Goal: Task Accomplishment & Management: Manage account settings

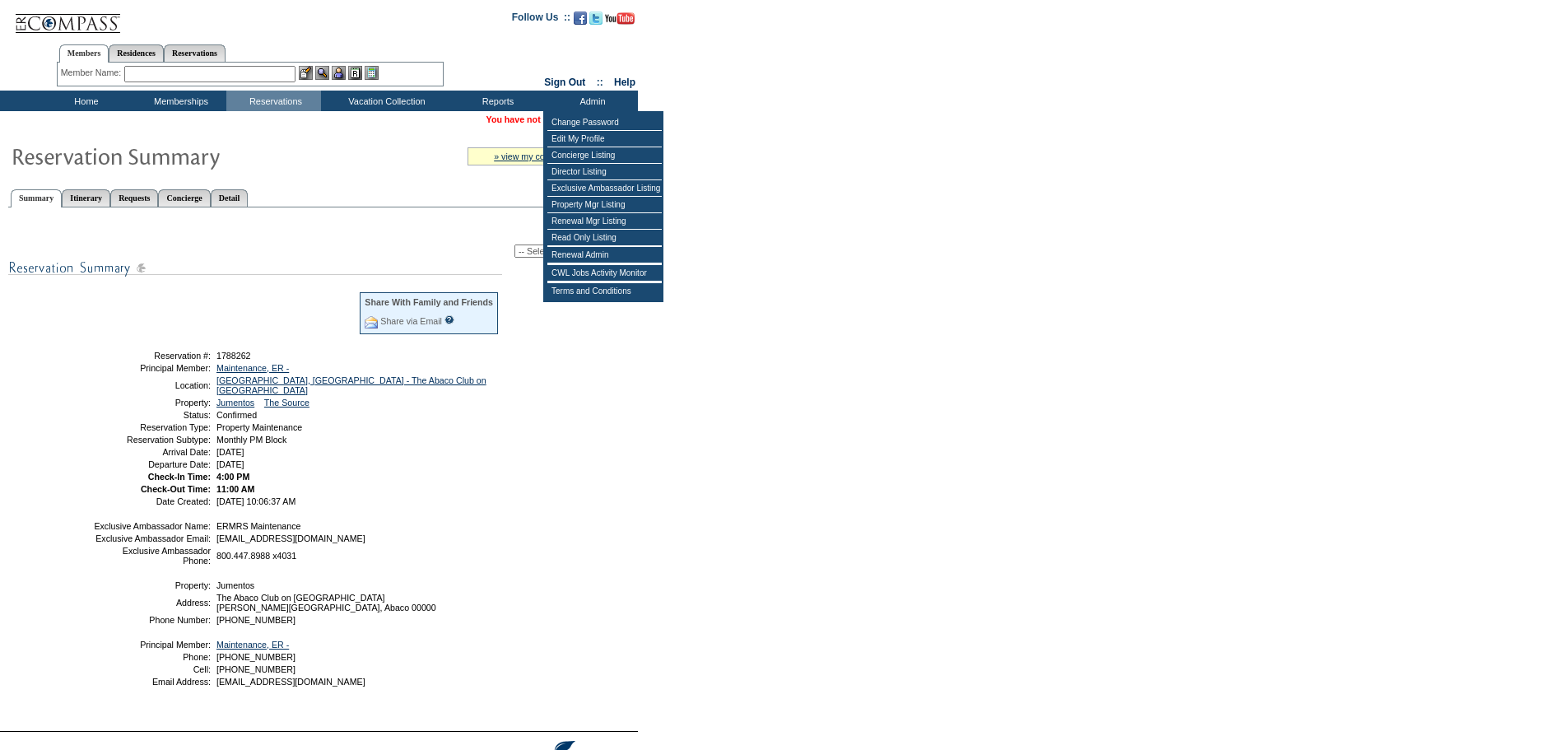
click at [531, 257] on select "-- Select Action -- Modify Reservation Dates Modify Reservation Cost Modify Occ…" at bounding box center [573, 252] width 119 height 13
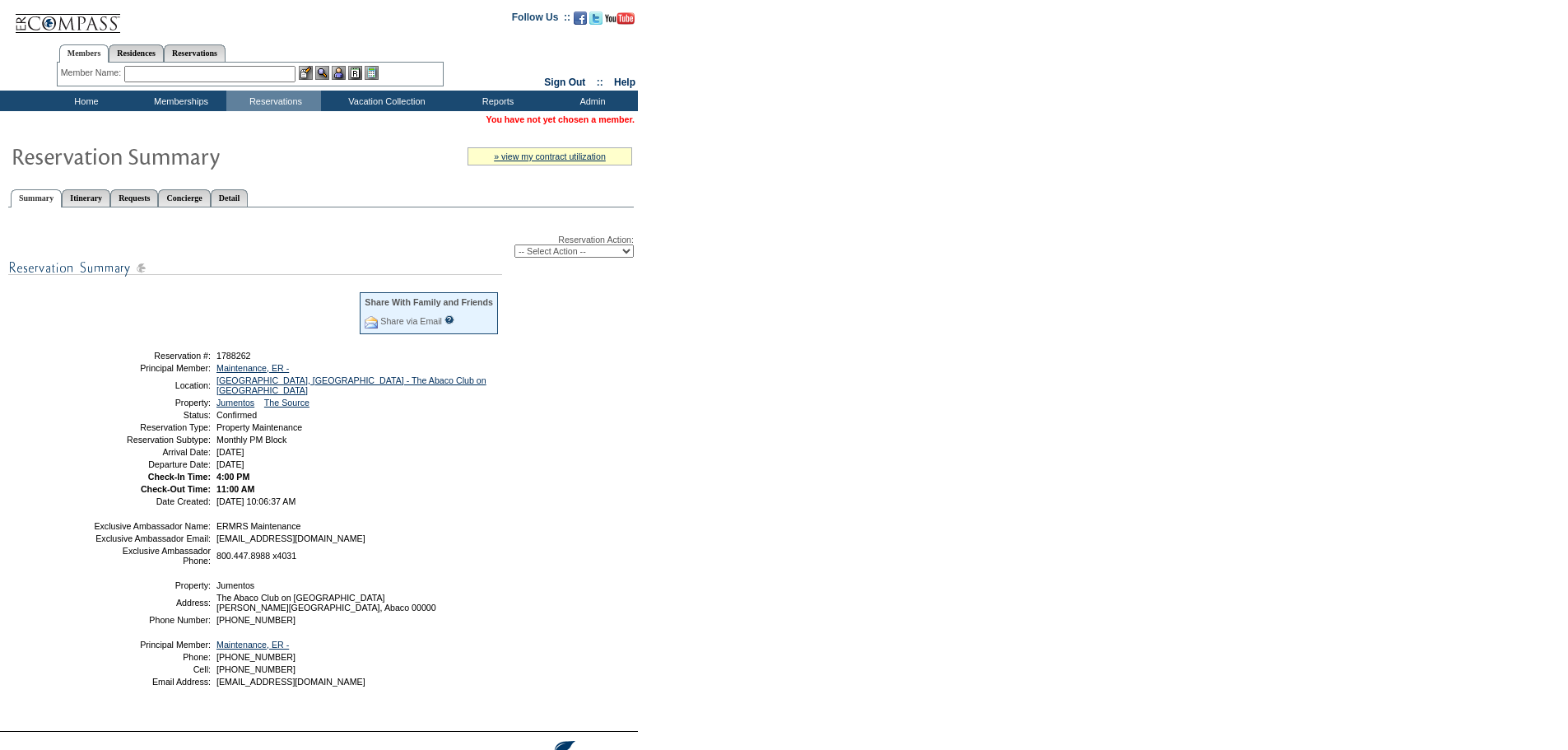
select select "ChangeCost"
click at [514, 247] on select "-- Select Action -- Modify Reservation Dates Modify Reservation Cost Modify Occ…" at bounding box center [573, 252] width 119 height 13
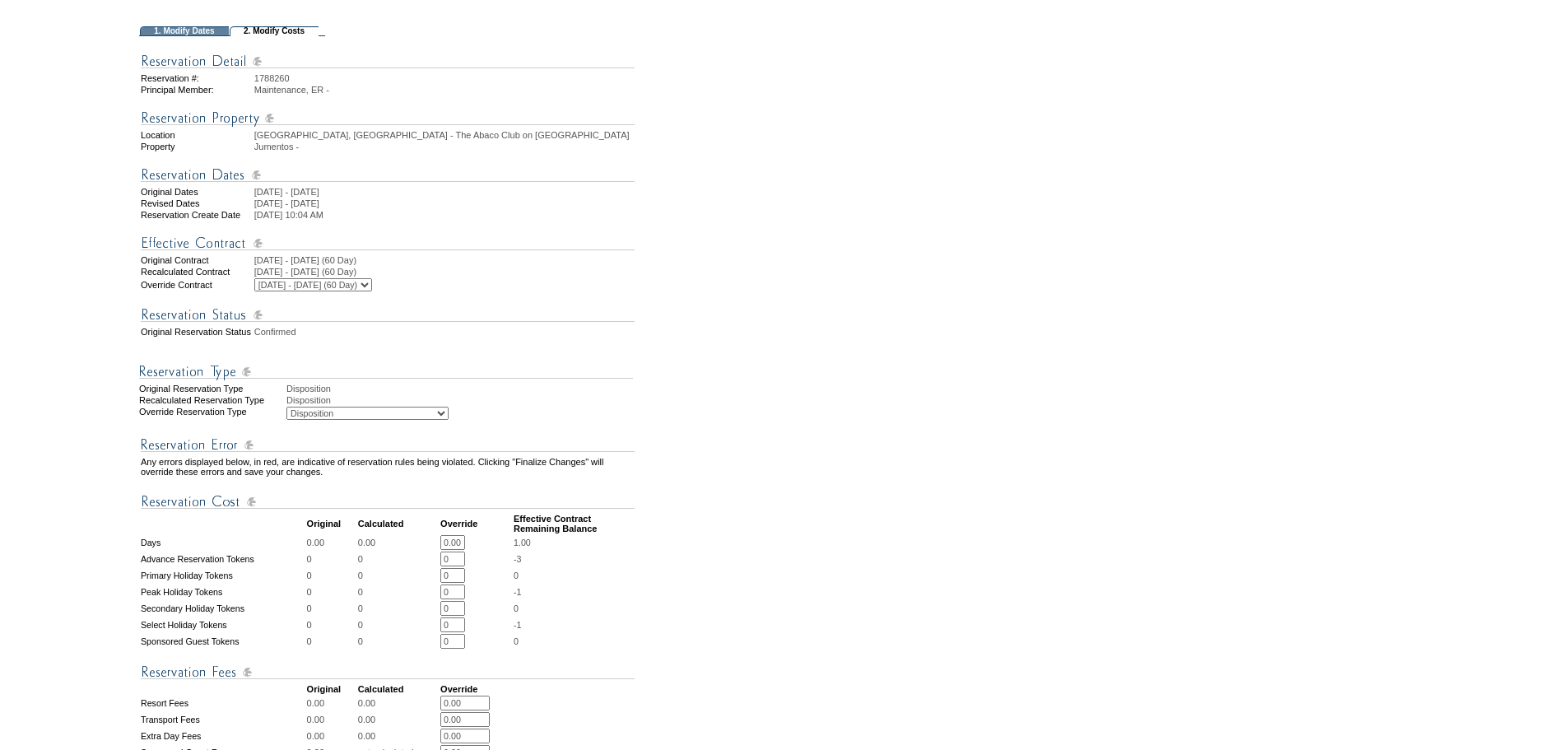
scroll to position [578, 0]
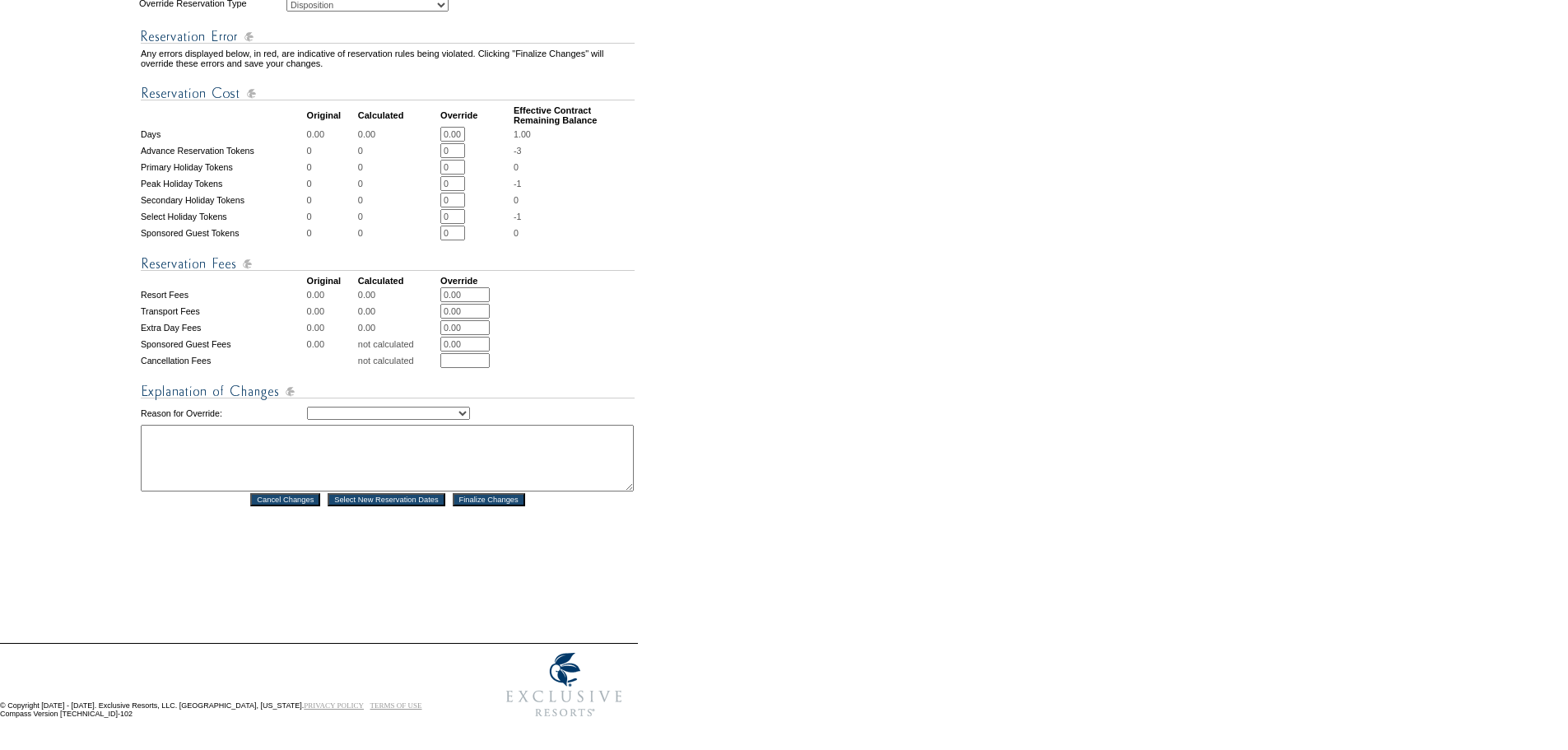
click at [163, 475] on textarea at bounding box center [387, 458] width 493 height 67
paste textarea "Adjusting to disposition for exit of Jumentos - DH"
type textarea "Adjusting to disposition for exit of Jumentos - DH"
click at [402, 407] on select "Creating Continuous Stay Days Rebooked After Cancellation Editing Occupant Expe…" at bounding box center [388, 414] width 163 height 13
select select "1036"
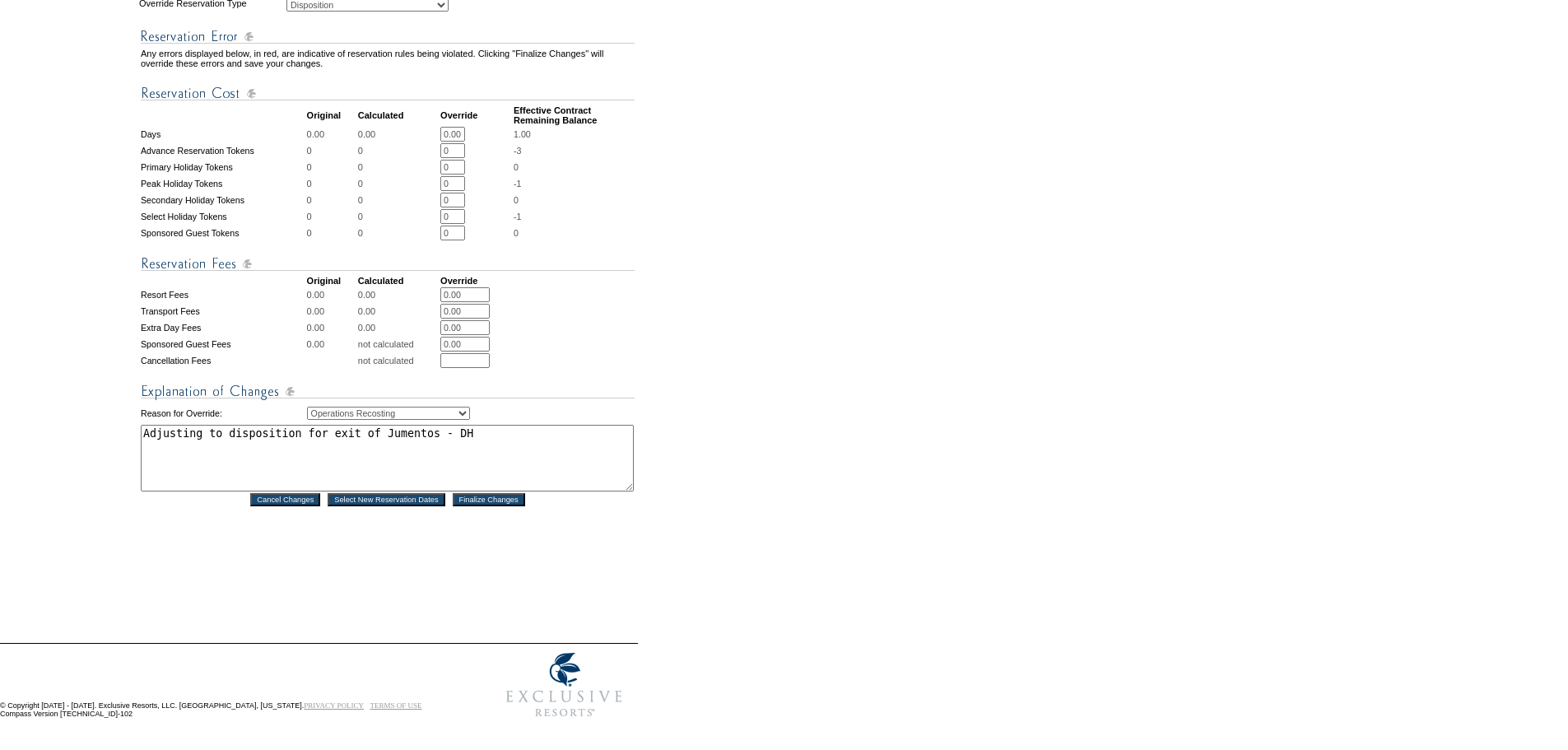
click at [307, 407] on select "Creating Continuous Stay Days Rebooked After Cancellation Editing Occupant Expe…" at bounding box center [388, 414] width 163 height 13
click at [490, 583] on div "Reservation #: 1788260 Principal Member: Maintenance, ER - Location Abaco, Baha…" at bounding box center [388, 120] width 497 height 983
click at [501, 493] on input "Finalize Changes" at bounding box center [489, 499] width 72 height 13
